Goal: Check status: Check status

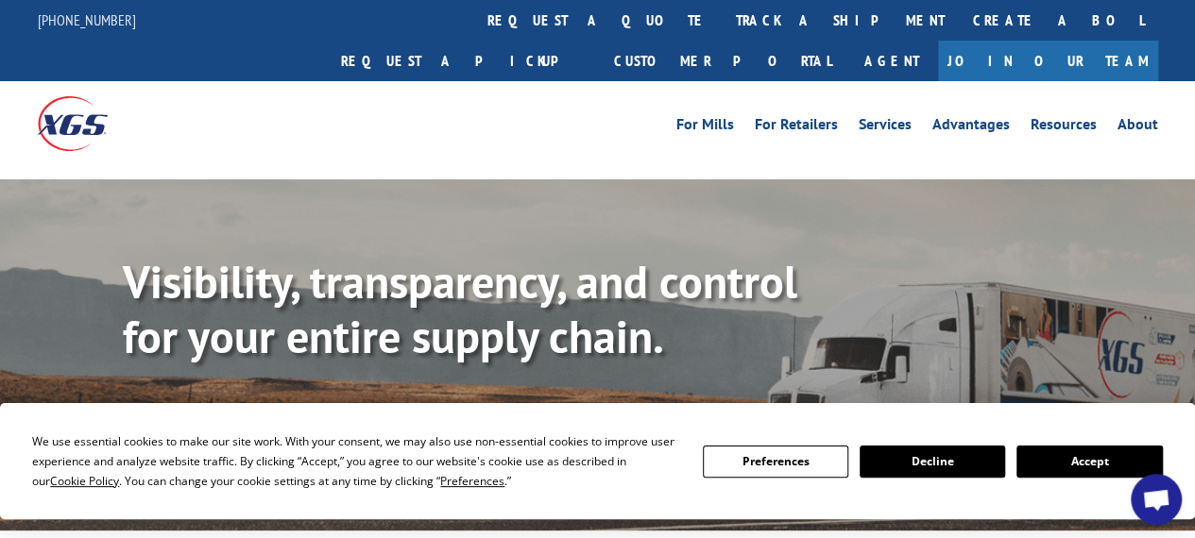
click at [218, 403] on link "Track shipment" at bounding box center [212, 423] width 178 height 40
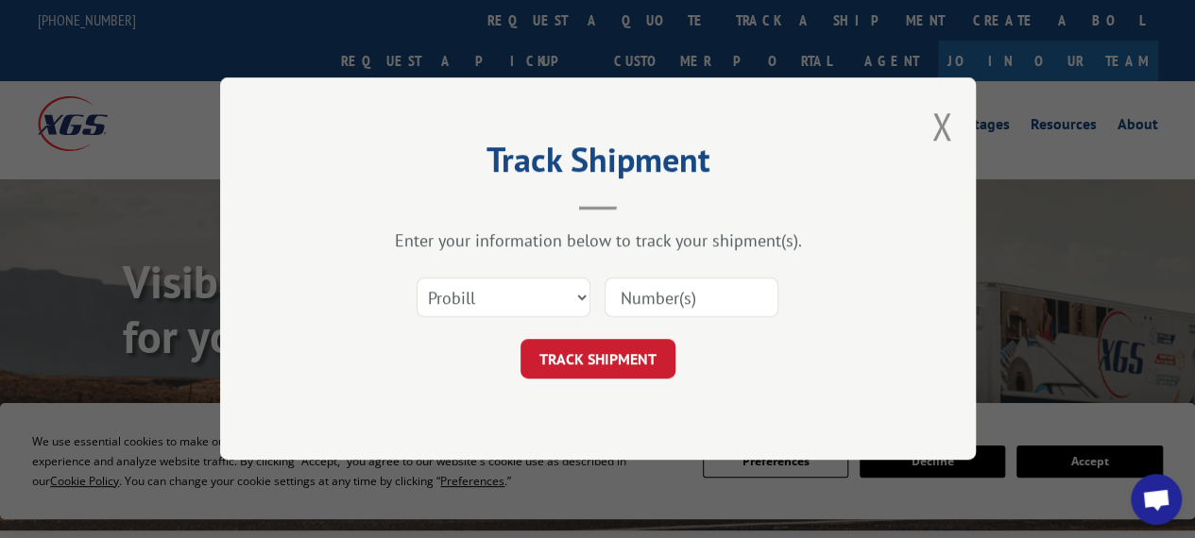
click at [674, 301] on input at bounding box center [692, 299] width 174 height 40
paste input "3396926"
type input "3396926"
click at [639, 347] on button "TRACK SHIPMENT" at bounding box center [597, 360] width 155 height 40
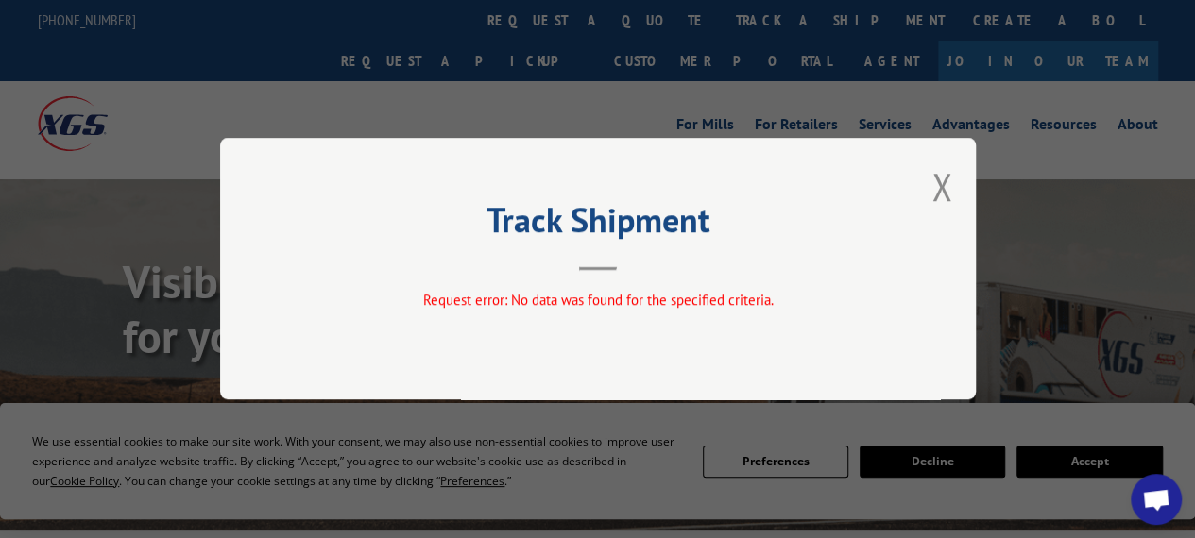
click at [957, 187] on div "Track Shipment Request error: No data was found for the specified criteria." at bounding box center [598, 269] width 756 height 262
click at [943, 188] on button "Close modal" at bounding box center [941, 187] width 21 height 50
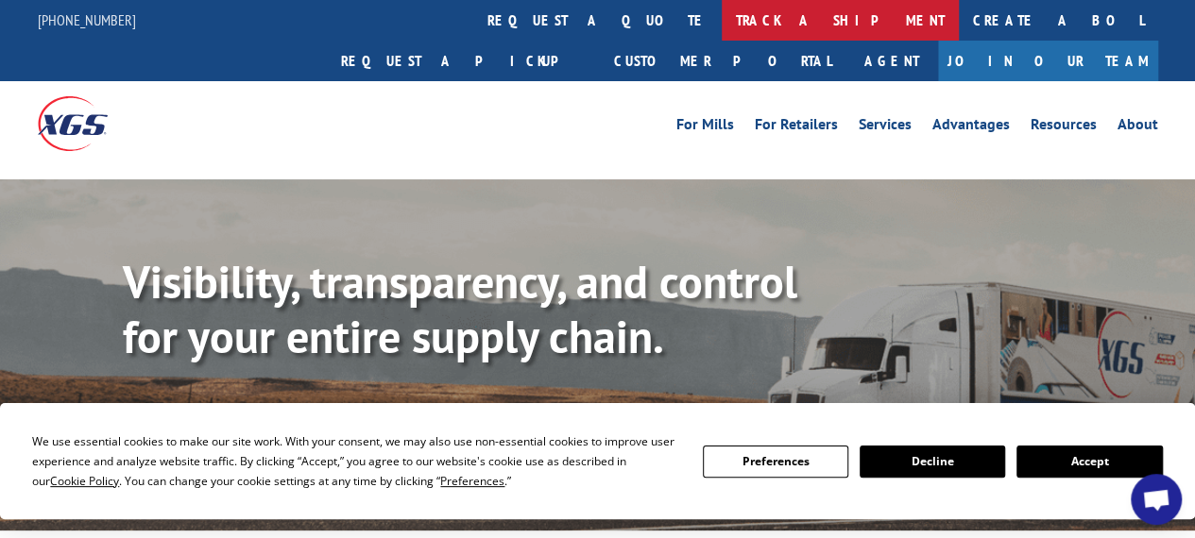
click at [722, 31] on link "track a shipment" at bounding box center [840, 20] width 237 height 41
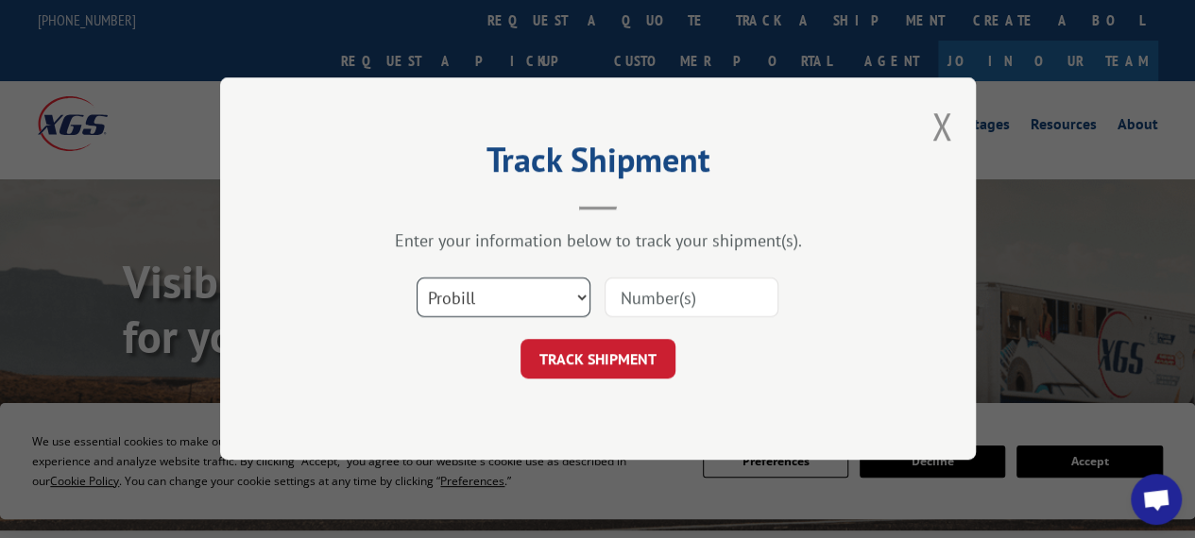
click at [487, 290] on select "Select category... Probill BOL PO" at bounding box center [504, 299] width 174 height 40
select select "bol"
click at [417, 279] on select "Select category... Probill BOL PO" at bounding box center [504, 299] width 174 height 40
click at [673, 287] on input at bounding box center [692, 299] width 174 height 40
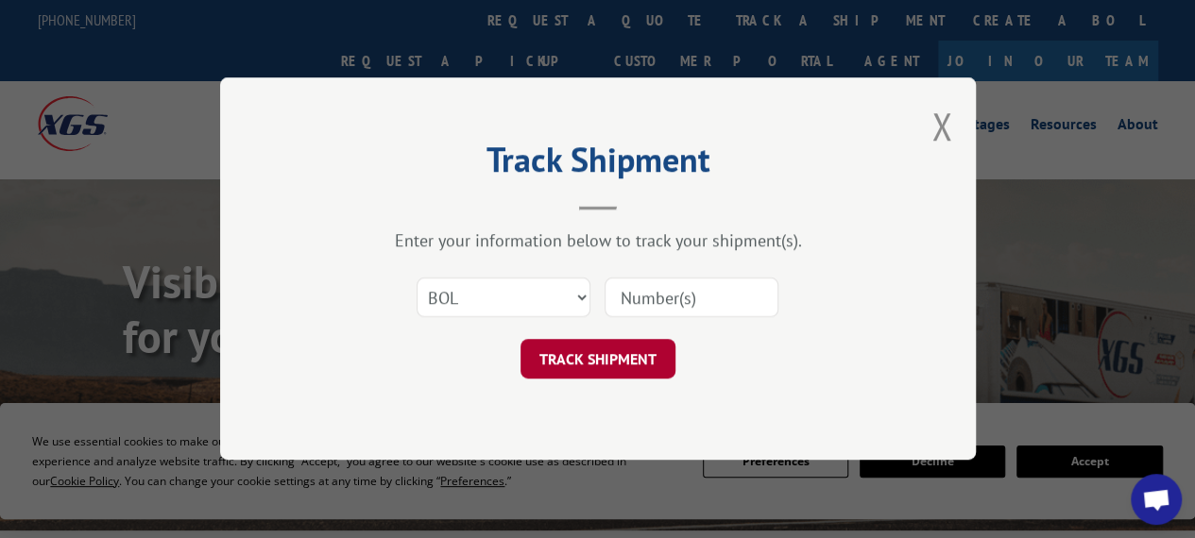
paste input "3396926"
type input "3396926"
click at [639, 364] on button "TRACK SHIPMENT" at bounding box center [597, 360] width 155 height 40
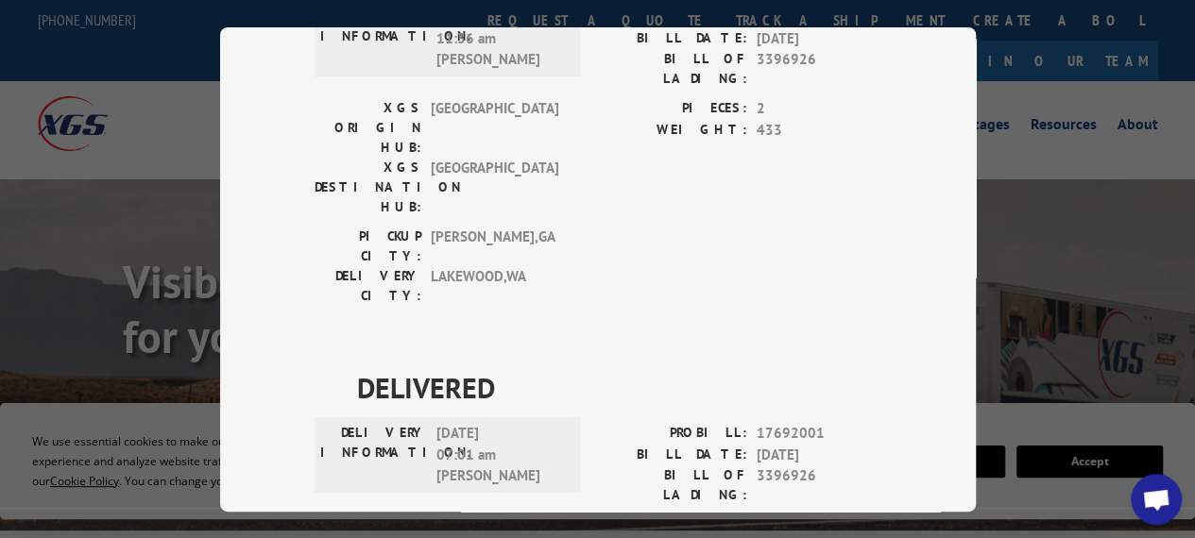
scroll to position [283, 0]
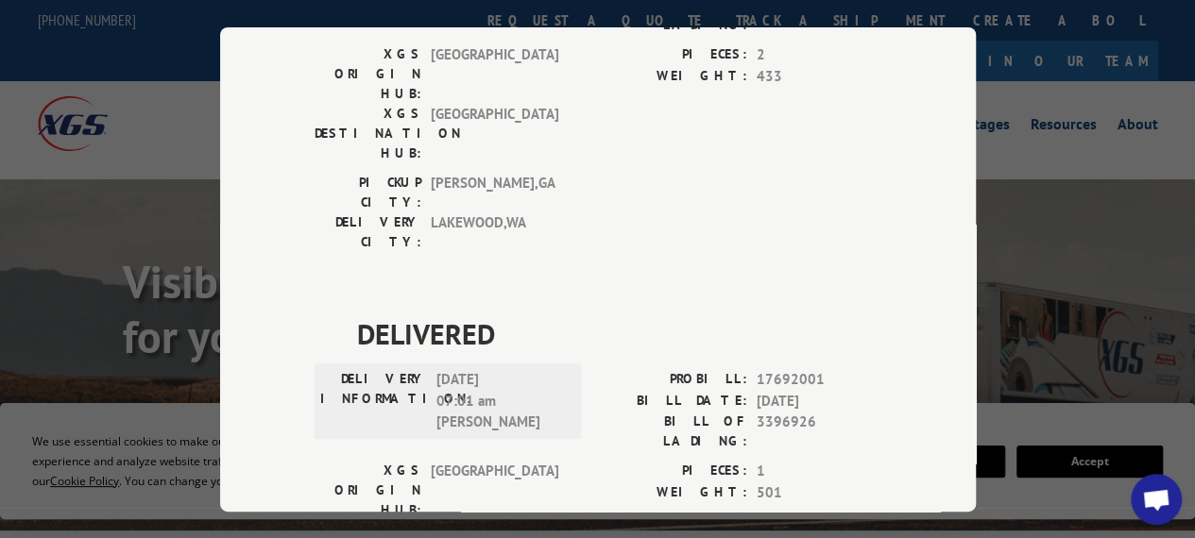
click at [633, 461] on div "PIECES: 1 WEIGHT: 501" at bounding box center [739, 525] width 283 height 128
